Goal: Find specific page/section

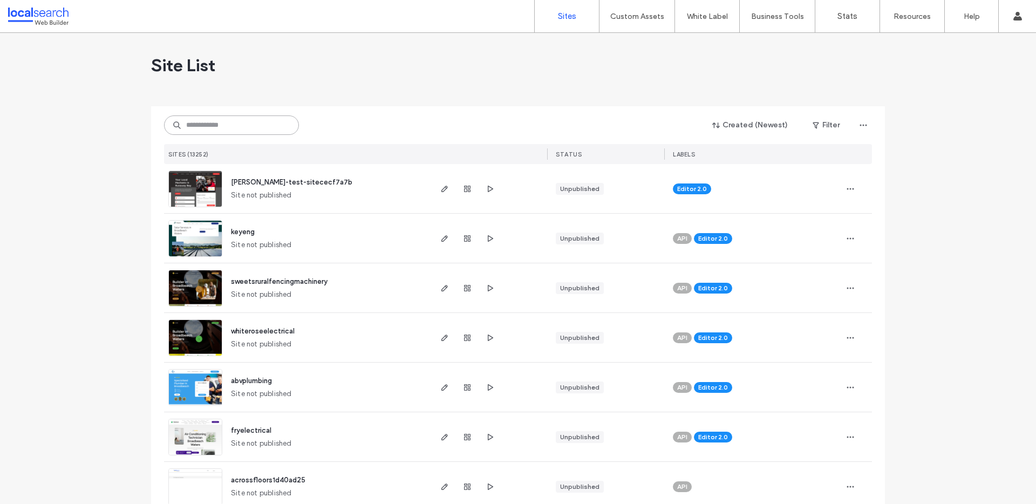
drag, startPoint x: 242, startPoint y: 134, endPoint x: 239, endPoint y: 129, distance: 5.6
click at [241, 133] on input at bounding box center [231, 124] width 135 height 19
click at [236, 125] on input at bounding box center [231, 124] width 135 height 19
paste input "********"
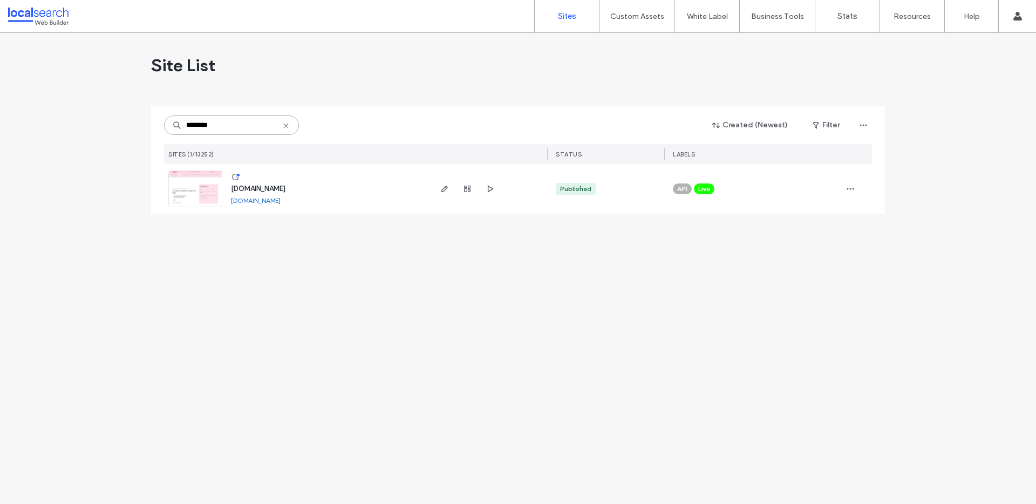
type input "********"
click at [278, 190] on span "[DOMAIN_NAME]" at bounding box center [258, 188] width 54 height 8
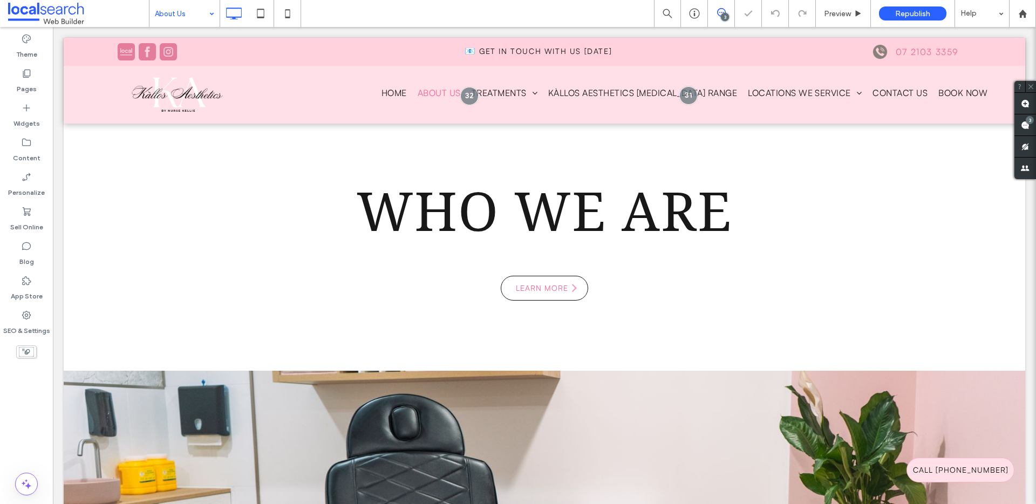
click at [206, 12] on div "About Us" at bounding box center [184, 13] width 70 height 27
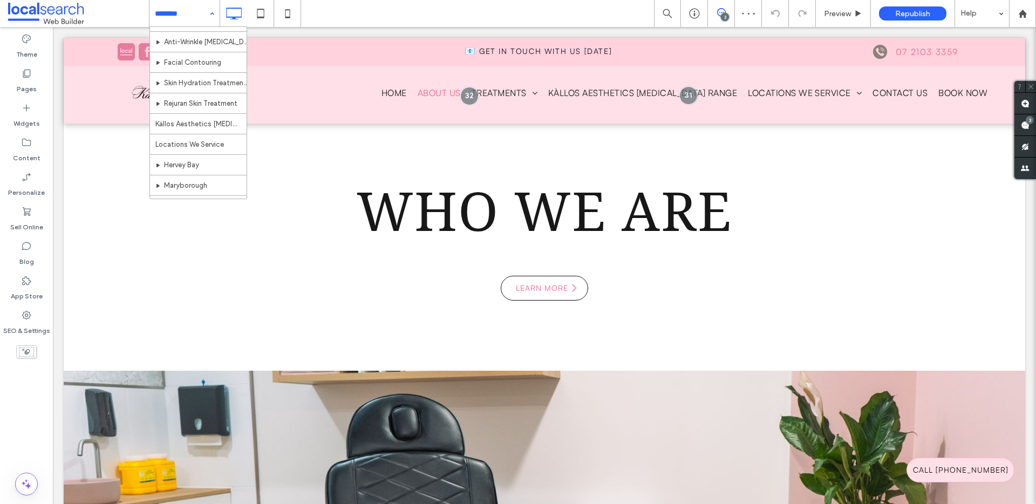
scroll to position [73, 0]
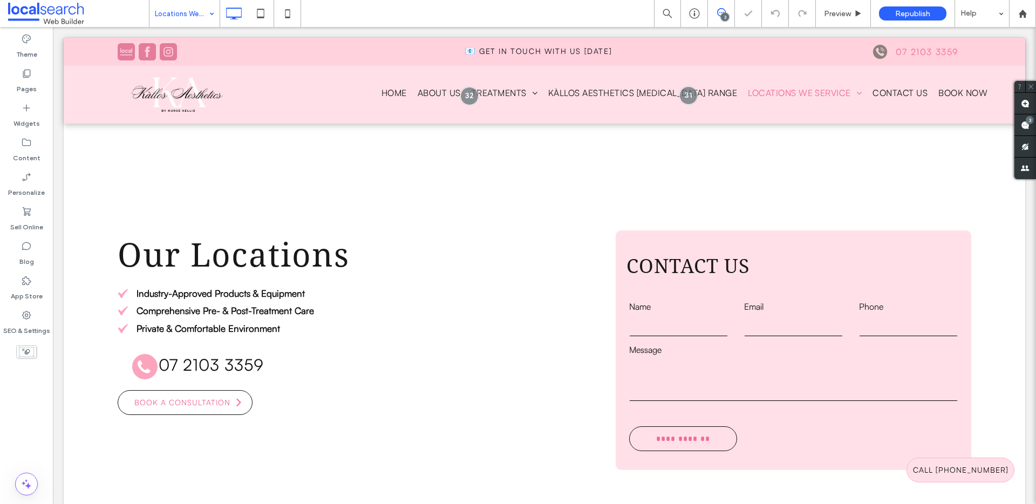
click at [210, 13] on div "Locations We Service" at bounding box center [184, 13] width 70 height 27
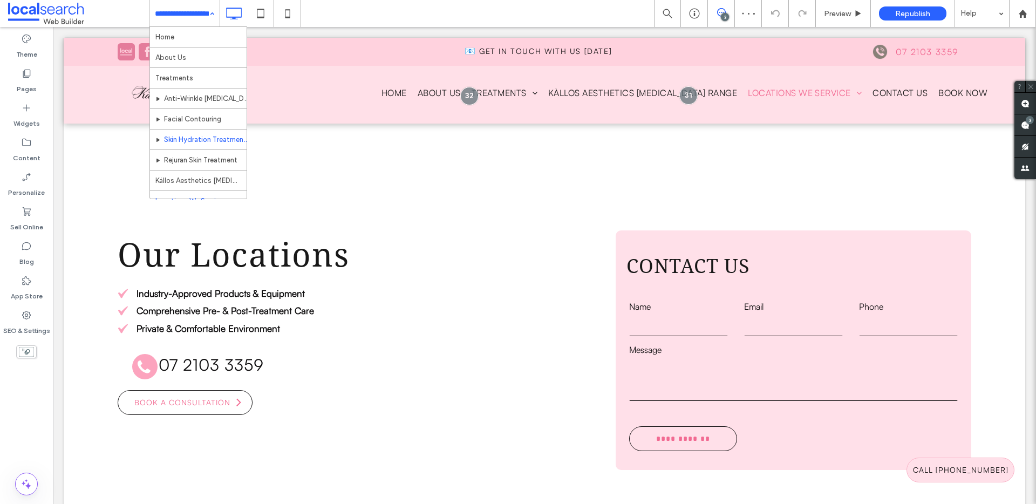
scroll to position [73, 0]
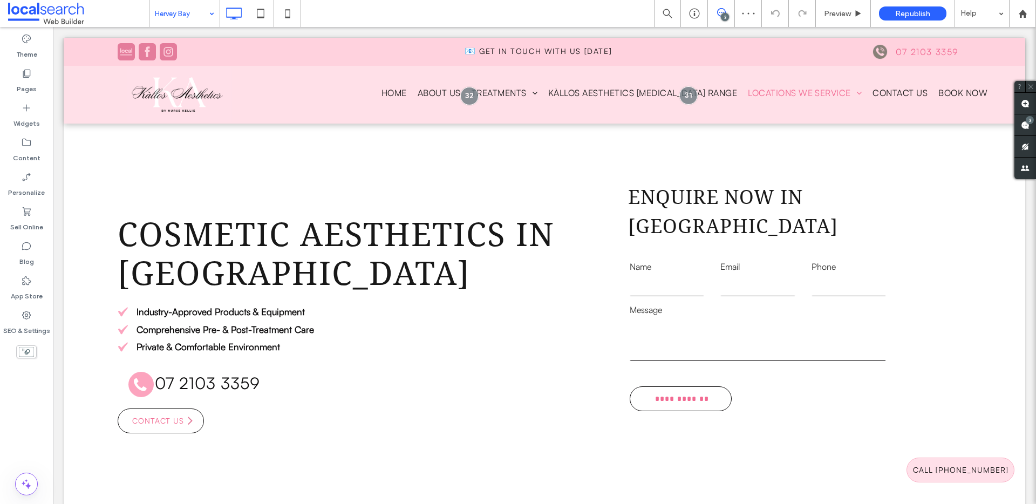
click at [210, 12] on div "Hervey Bay" at bounding box center [184, 13] width 70 height 27
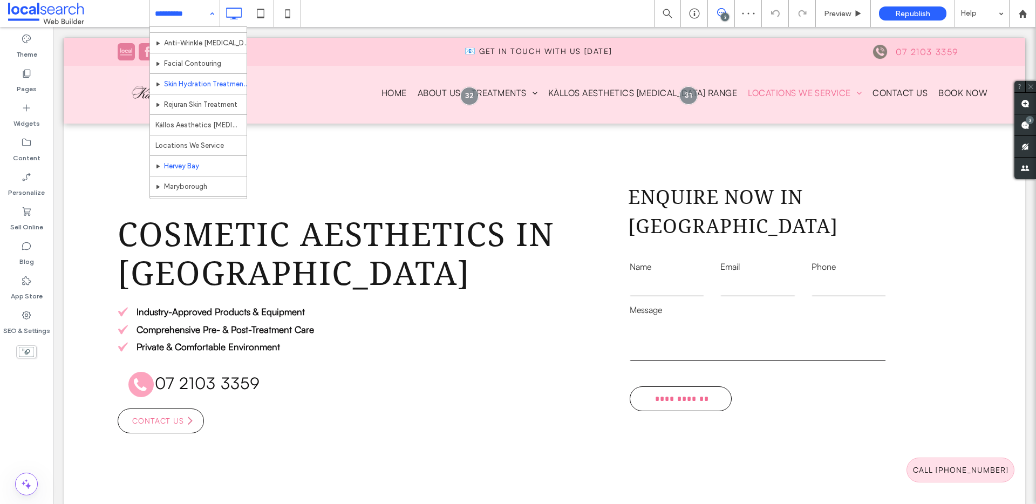
scroll to position [73, 0]
